Goal: Task Accomplishment & Management: Use online tool/utility

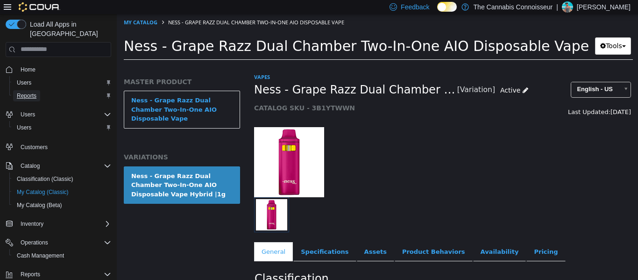
click at [32, 92] on span "Reports" at bounding box center [27, 95] width 20 height 7
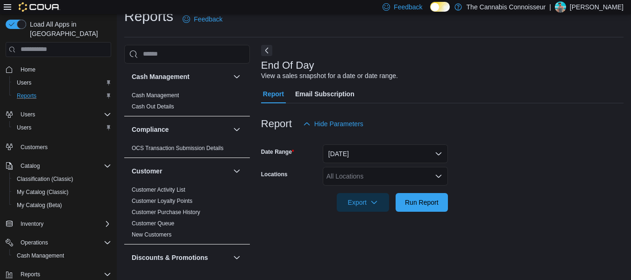
scroll to position [15, 0]
click at [434, 174] on div "All Locations" at bounding box center [385, 175] width 125 height 19
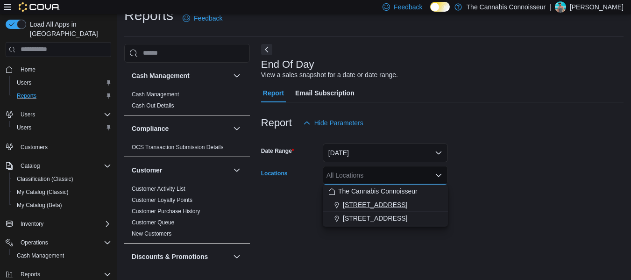
click at [397, 205] on span "[STREET_ADDRESS]" at bounding box center [375, 204] width 64 height 9
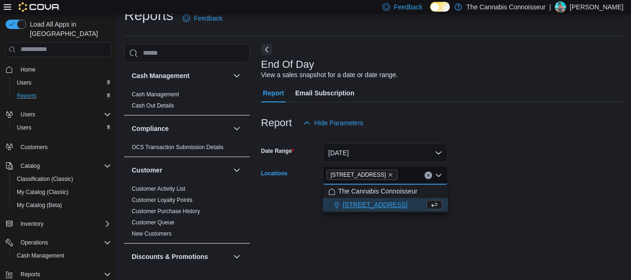
click at [494, 186] on div at bounding box center [442, 187] width 362 height 7
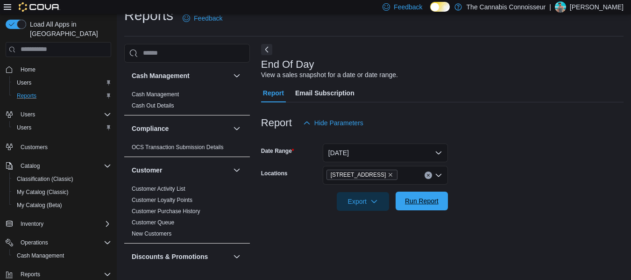
click at [428, 203] on span "Run Report" at bounding box center [422, 200] width 34 height 9
